Goal: Information Seeking & Learning: Check status

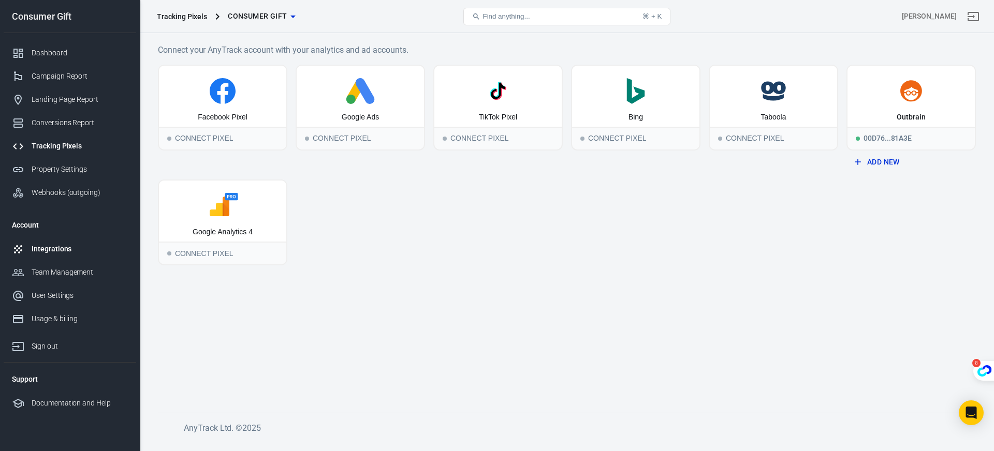
click at [37, 253] on div "Integrations" at bounding box center [80, 249] width 96 height 11
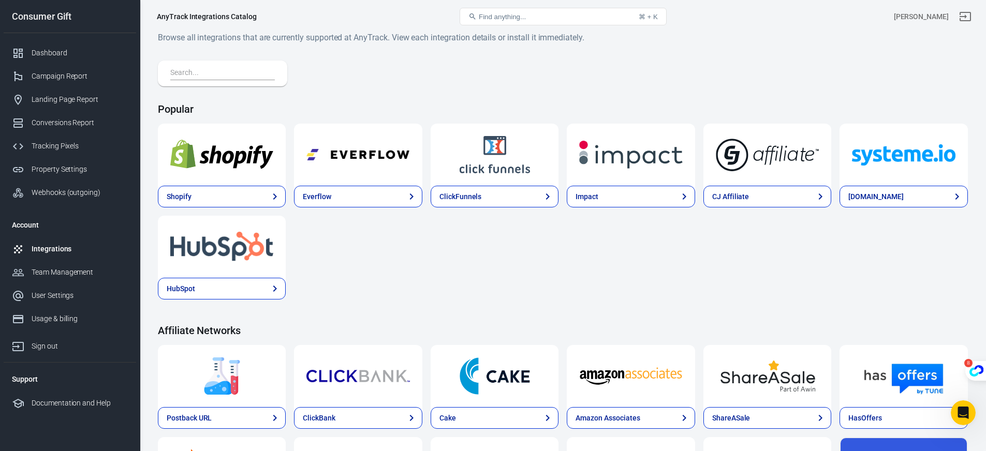
click at [69, 240] on link "Integrations" at bounding box center [70, 249] width 132 height 23
click at [74, 250] on div "Integrations" at bounding box center [80, 249] width 96 height 11
click at [401, 152] on img at bounding box center [357, 154] width 103 height 37
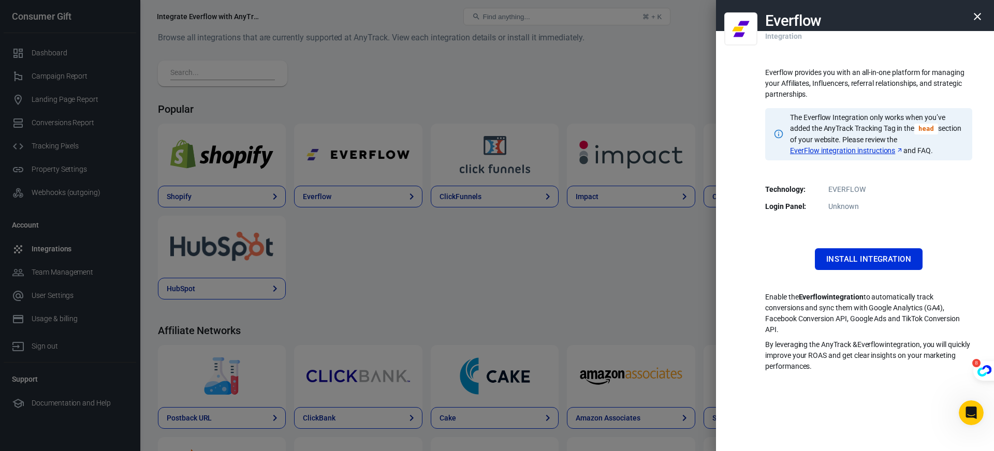
click at [414, 120] on div at bounding box center [497, 225] width 994 height 451
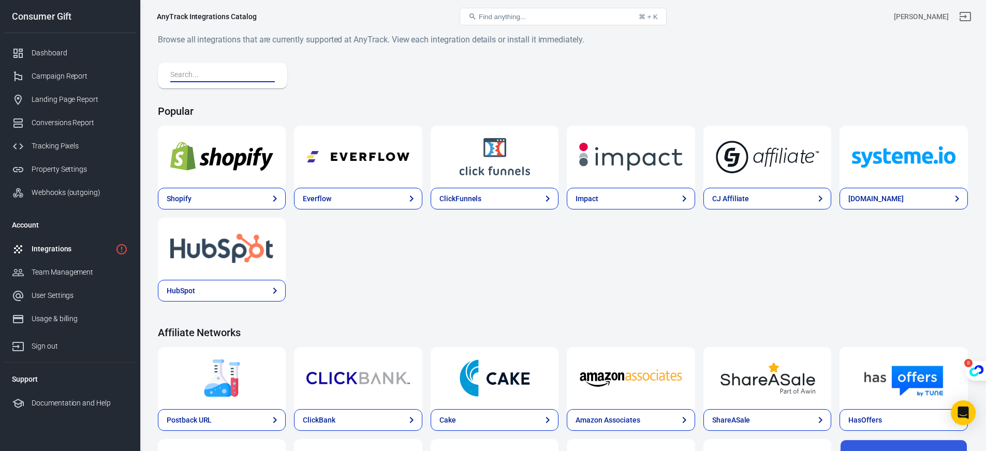
click at [217, 77] on input "text" at bounding box center [220, 75] width 100 height 13
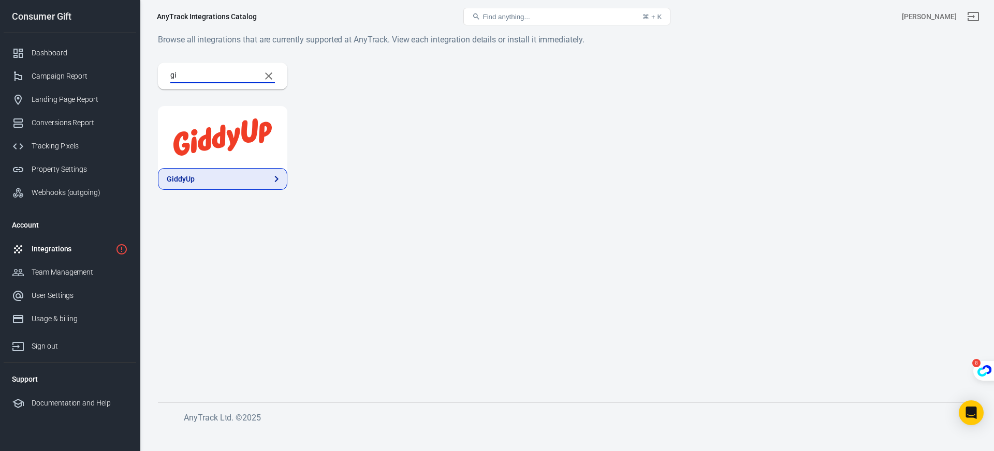
type input "gi"
click at [212, 177] on link "GiddyUp" at bounding box center [222, 179] width 129 height 22
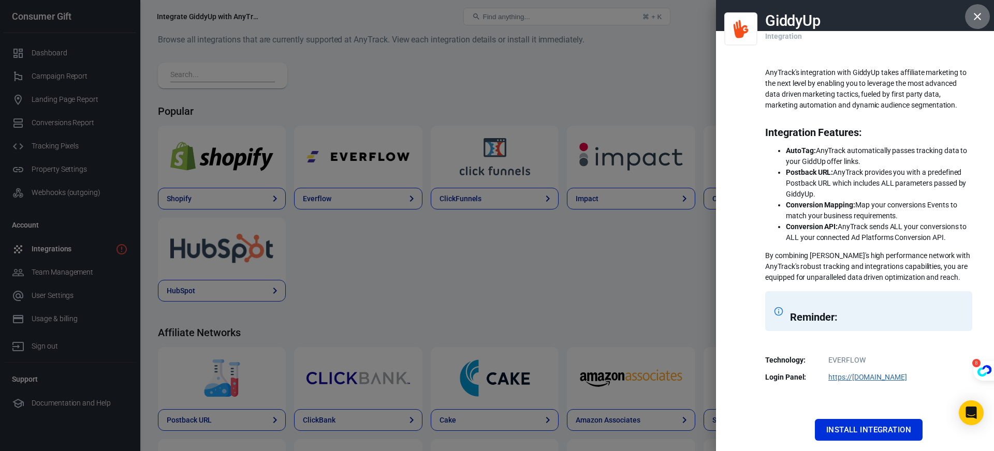
click at [973, 14] on icon "button" at bounding box center [976, 16] width 7 height 7
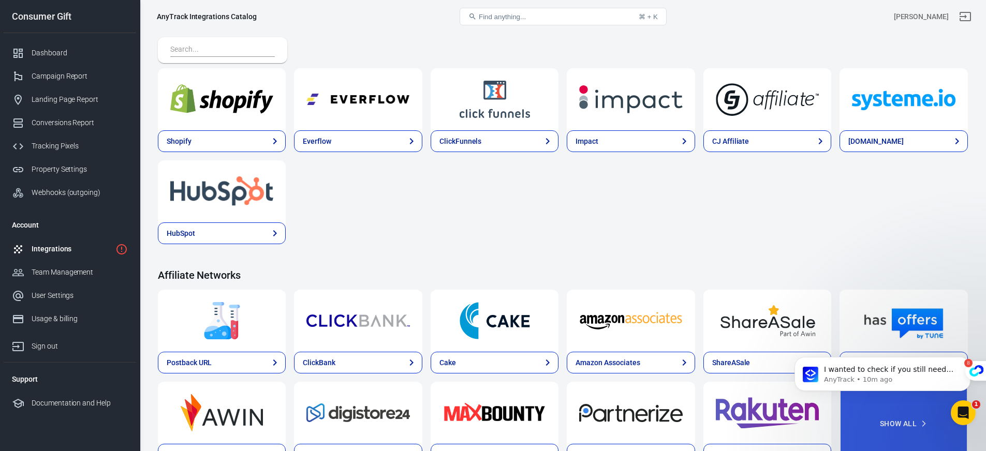
scroll to position [57, 0]
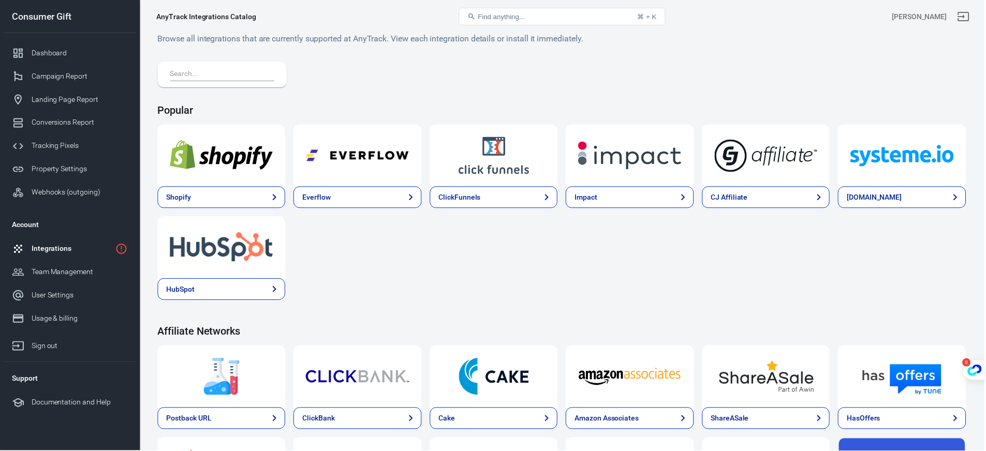
click at [75, 250] on div "Integrations" at bounding box center [72, 249] width 80 height 11
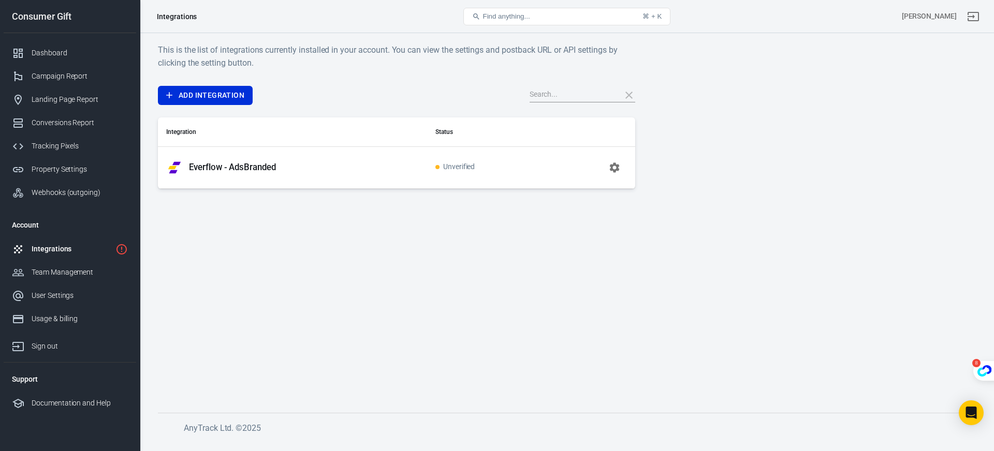
click at [606, 168] on button "button" at bounding box center [614, 167] width 25 height 25
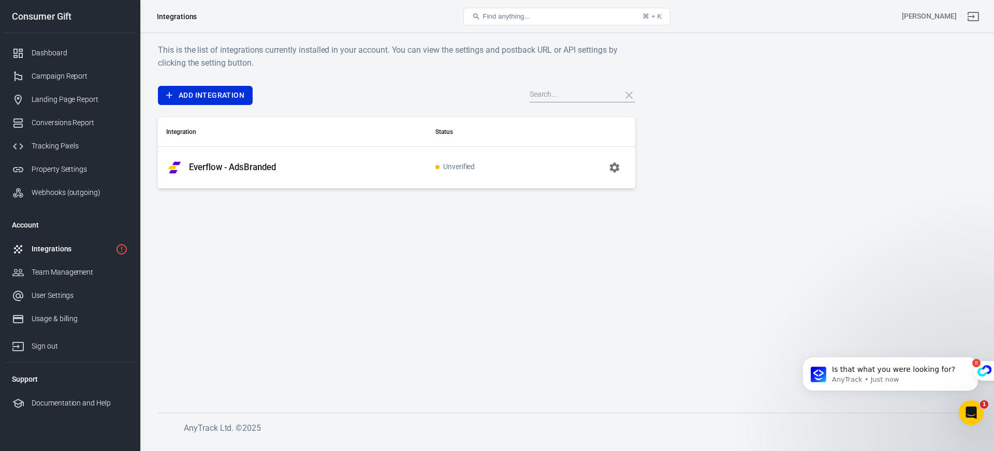
click at [442, 173] on td "Unverified" at bounding box center [487, 167] width 120 height 42
click at [620, 172] on button "button" at bounding box center [614, 167] width 25 height 25
click at [248, 204] on main "This is the list of integrations currently installed in your account. You can v…" at bounding box center [567, 219] width 818 height 353
click at [88, 85] on link "Campaign Report" at bounding box center [70, 76] width 132 height 23
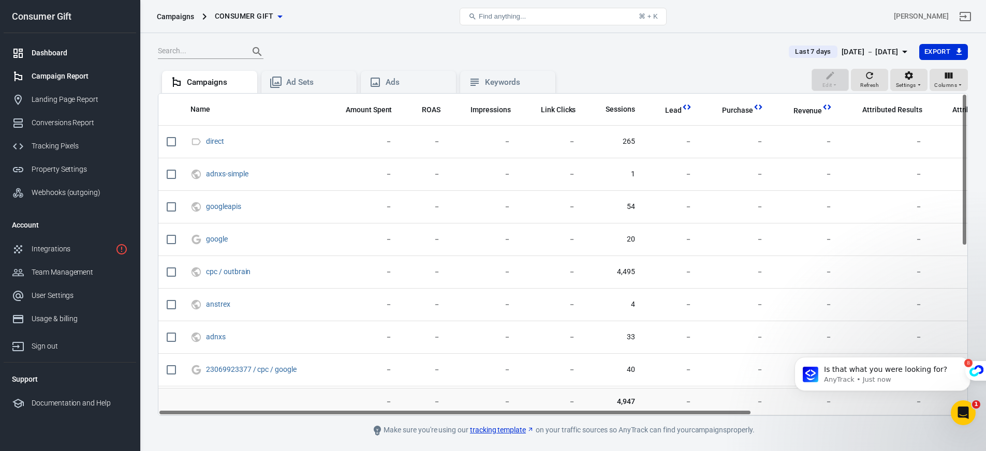
click at [52, 49] on div "Dashboard" at bounding box center [80, 53] width 96 height 11
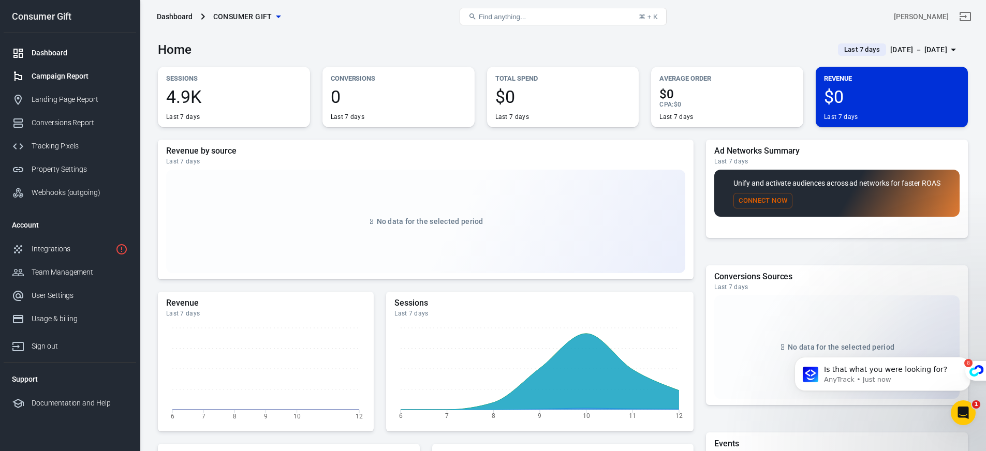
click at [55, 71] on div "Campaign Report" at bounding box center [80, 76] width 96 height 11
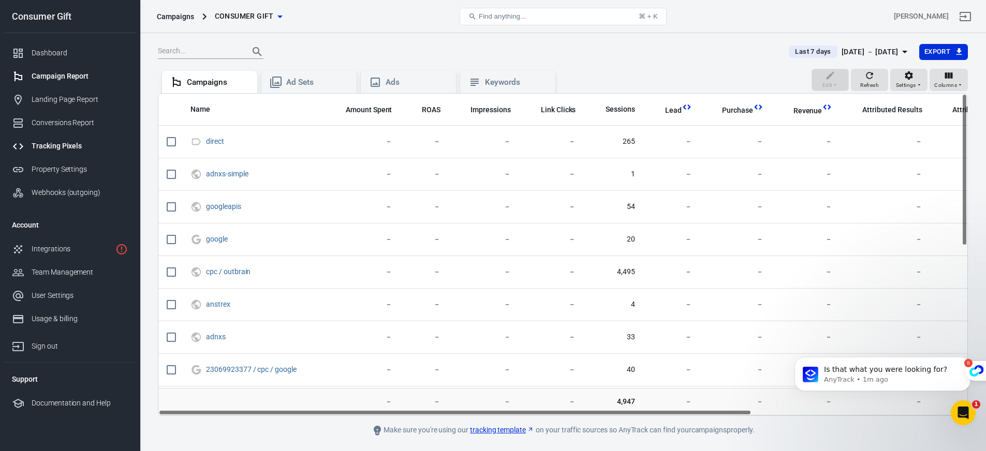
click at [46, 145] on div "Tracking Pixels" at bounding box center [80, 146] width 96 height 11
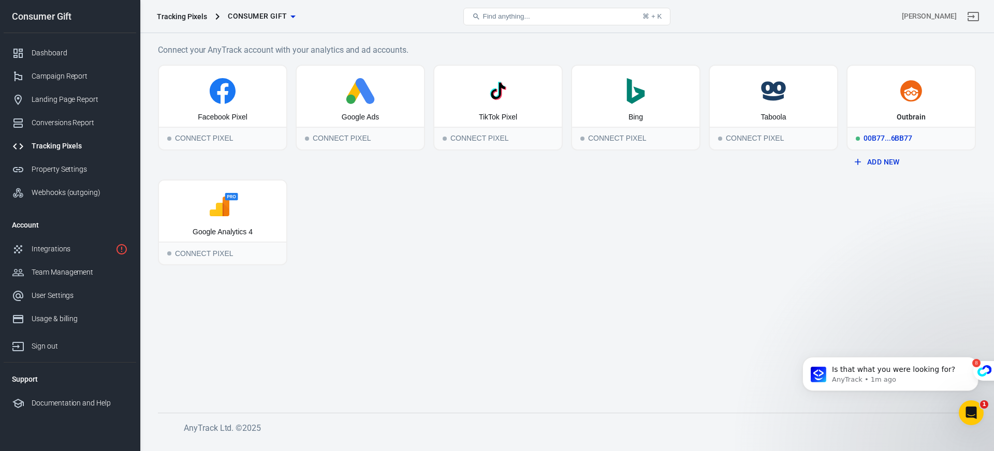
click at [909, 100] on icon at bounding box center [911, 90] width 22 height 21
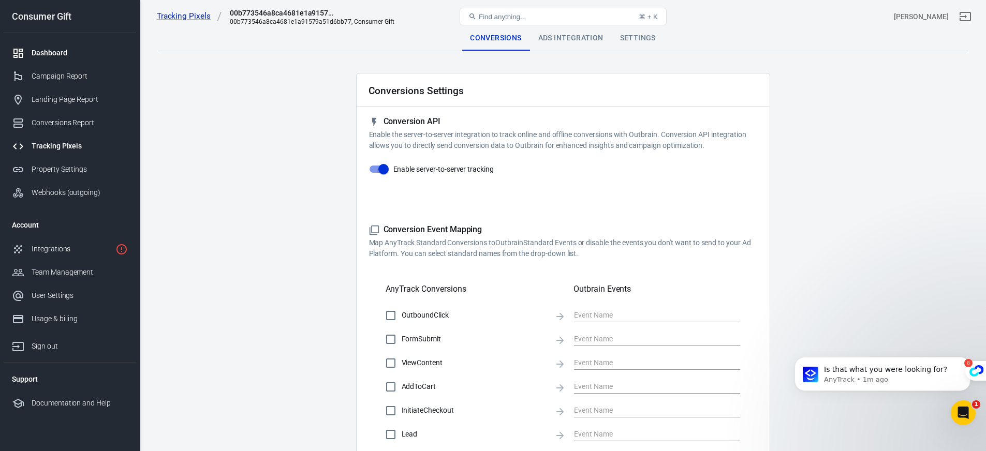
click at [41, 60] on link "Dashboard" at bounding box center [70, 52] width 132 height 23
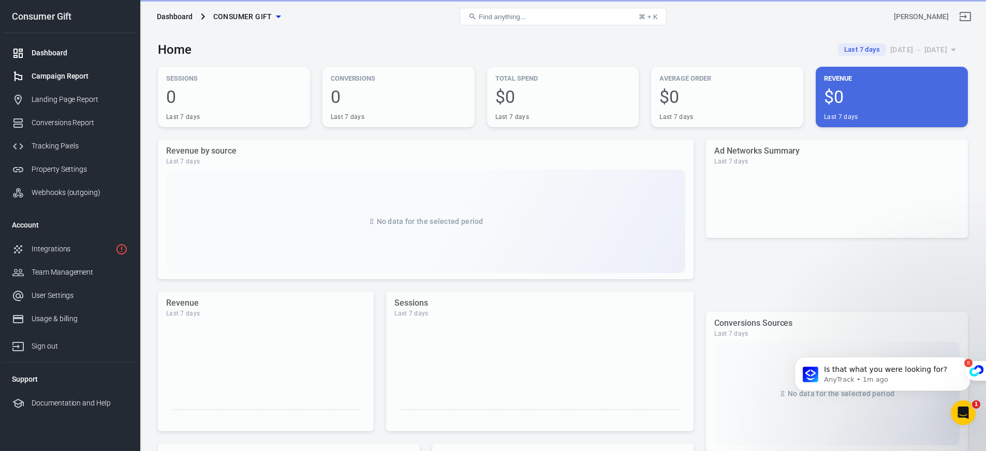
click at [45, 78] on div "Campaign Report" at bounding box center [80, 76] width 96 height 11
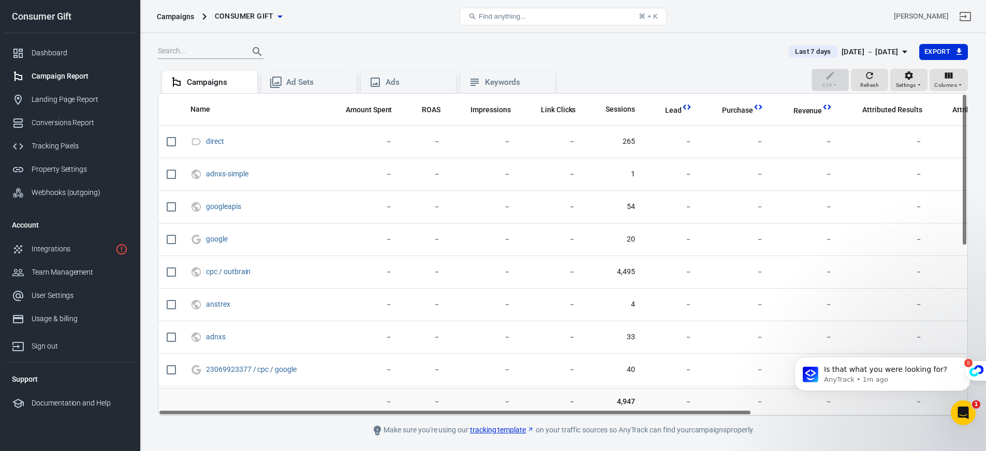
click at [258, 20] on span "Consumer Gift" at bounding box center [244, 16] width 59 height 13
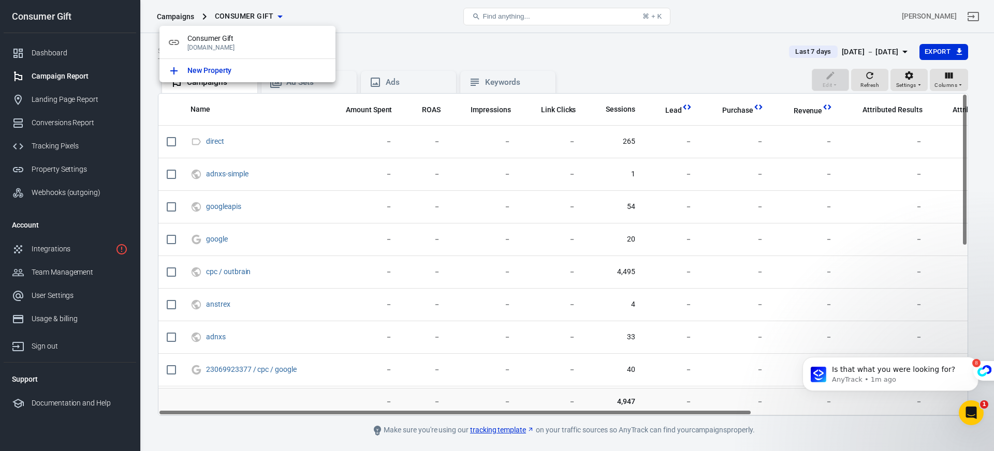
click at [351, 18] on div at bounding box center [497, 225] width 994 height 451
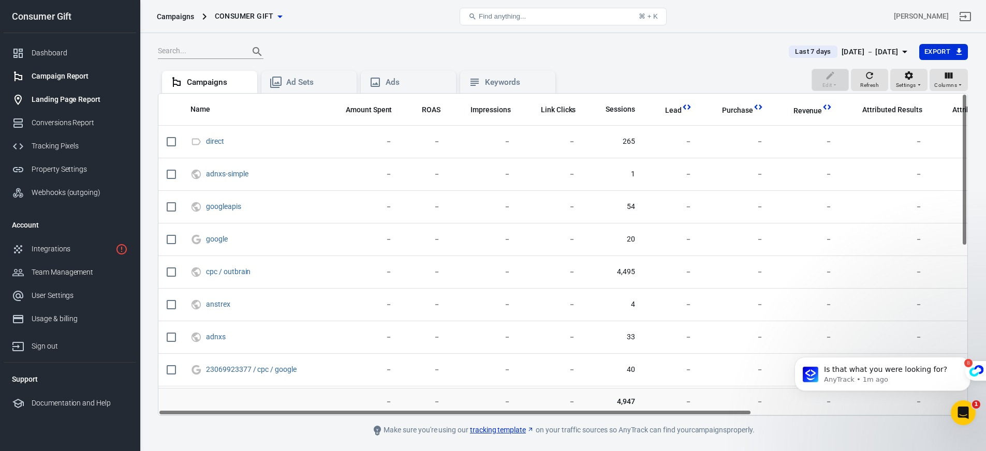
click at [54, 106] on link "Landing Page Report" at bounding box center [70, 99] width 132 height 23
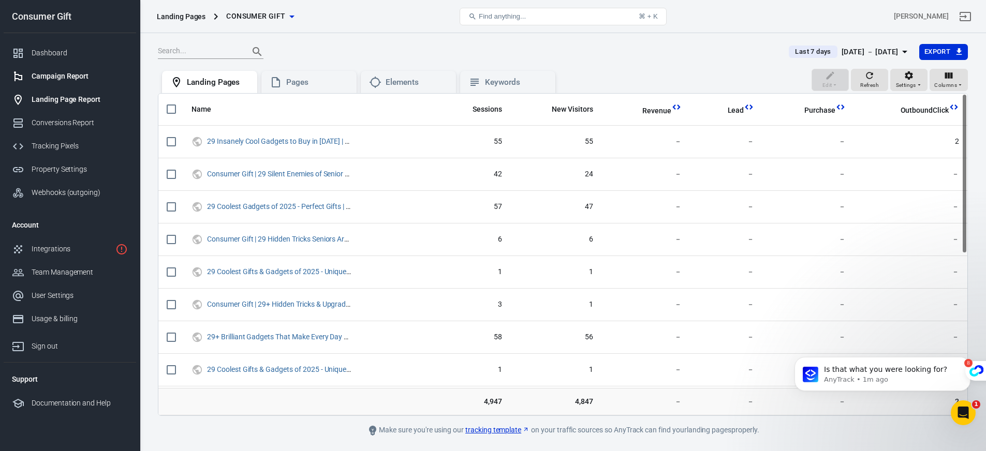
click at [62, 78] on div "Campaign Report" at bounding box center [80, 76] width 96 height 11
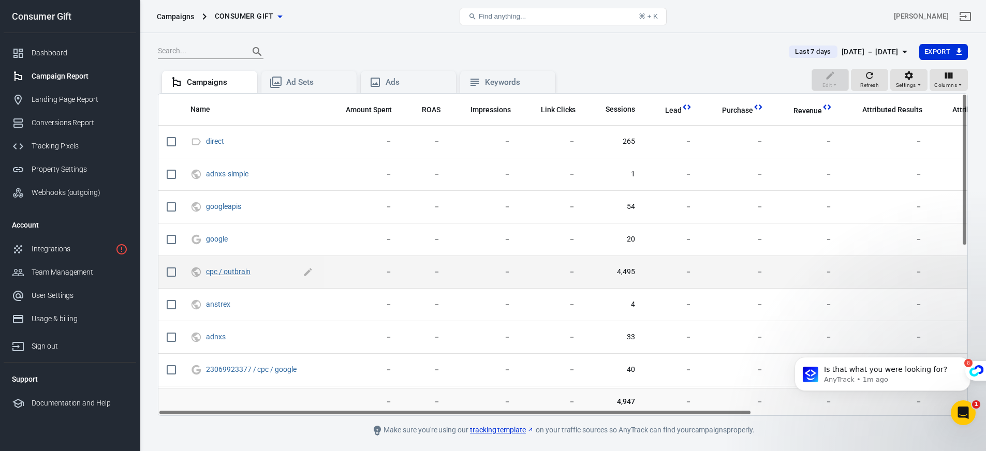
click at [233, 273] on link "cpc / outbrain" at bounding box center [228, 272] width 45 height 8
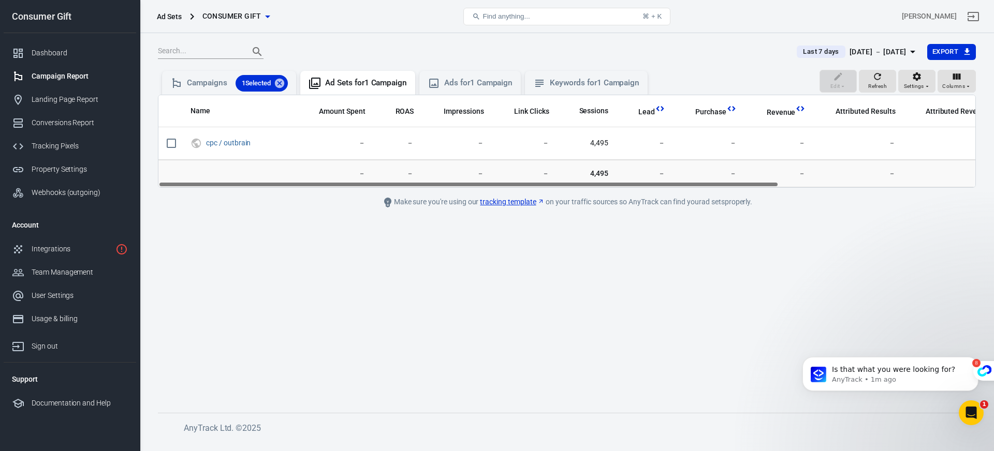
drag, startPoint x: 294, startPoint y: 184, endPoint x: 200, endPoint y: 274, distance: 130.3
click at [200, 274] on main "Last 7 days [DATE] － [DATE] Export Edit Refresh Settings Columns Campaigns 1 Se…" at bounding box center [567, 219] width 818 height 353
click at [262, 18] on icon "button" at bounding box center [267, 16] width 12 height 12
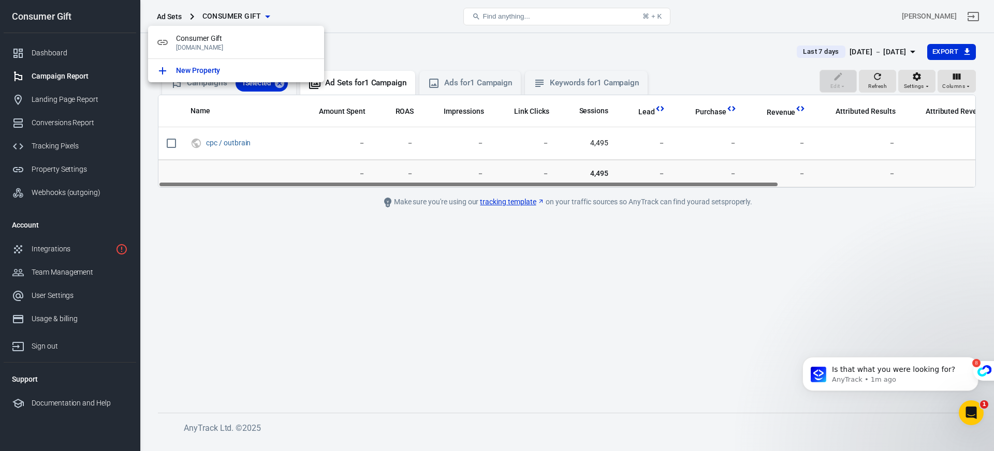
click at [307, 12] on div at bounding box center [497, 225] width 994 height 451
